Goal: Information Seeking & Learning: Learn about a topic

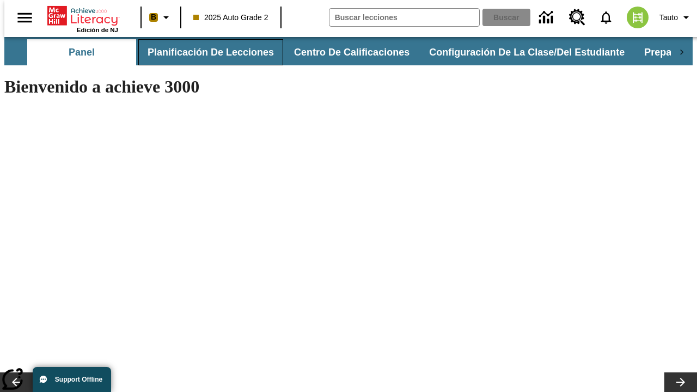
click at [204, 52] on button "Planificación de lecciones" at bounding box center [210, 52] width 145 height 26
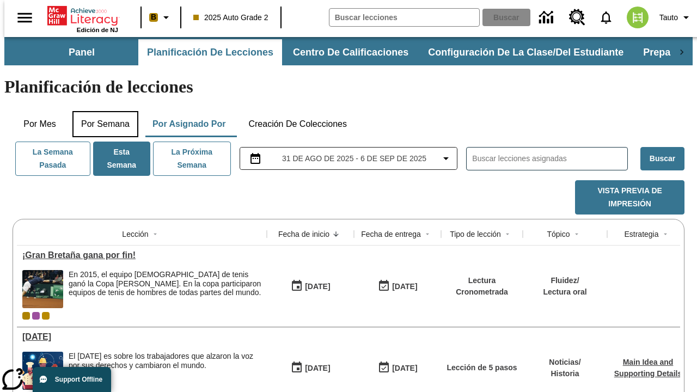
click at [102, 111] on button "Por semana" at bounding box center [105, 124] width 66 height 26
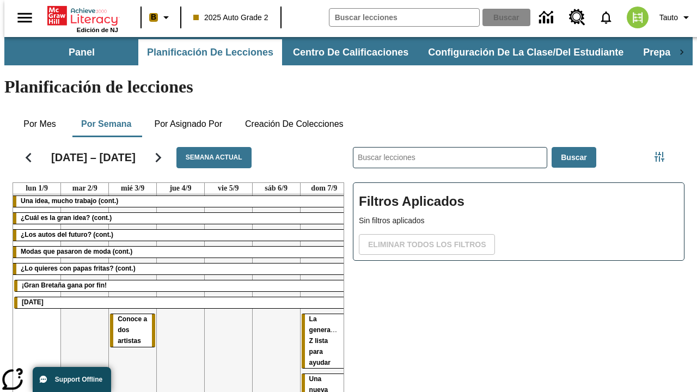
drag, startPoint x: 127, startPoint y: 278, endPoint x: 320, endPoint y: 273, distance: 192.4
click at [320, 273] on tr "Una idea, mucho trabajo (cont.) ¿Cuál es la gran idea? (cont.) ¿Los autos del f…" at bounding box center [180, 314] width 335 height 239
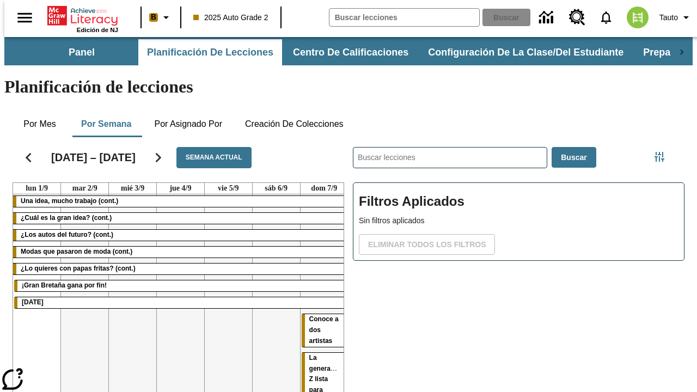
click at [319, 315] on span "Conoce a dos artistas" at bounding box center [323, 329] width 29 height 29
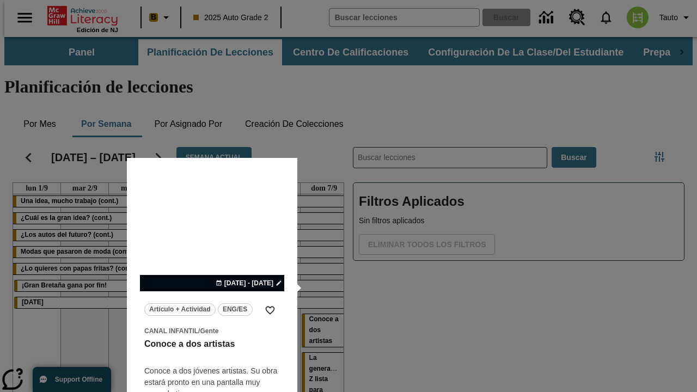
scroll to position [1, 0]
